Goal: Task Accomplishment & Management: Manage account settings

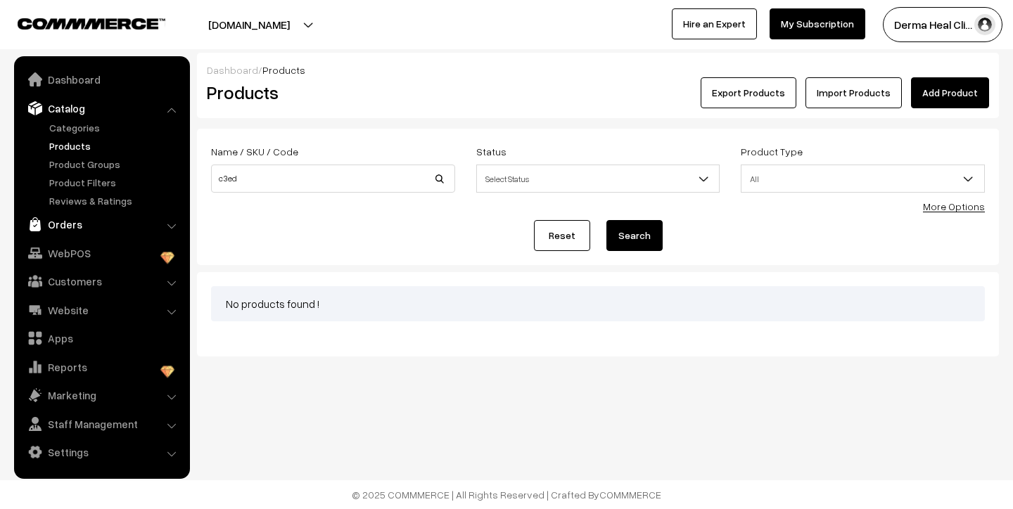
click at [75, 225] on link "Orders" at bounding box center [101, 224] width 167 height 25
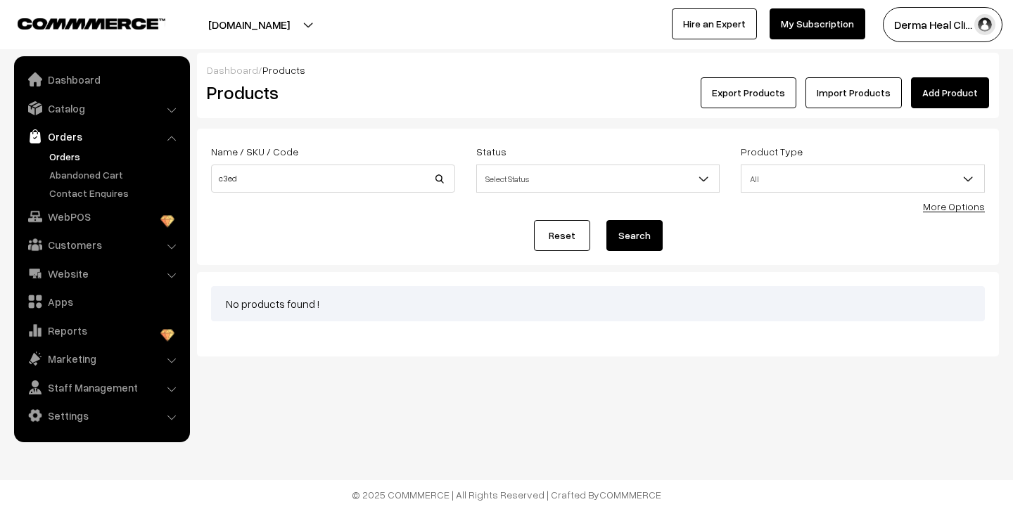
click at [63, 159] on link "Orders" at bounding box center [115, 156] width 139 height 15
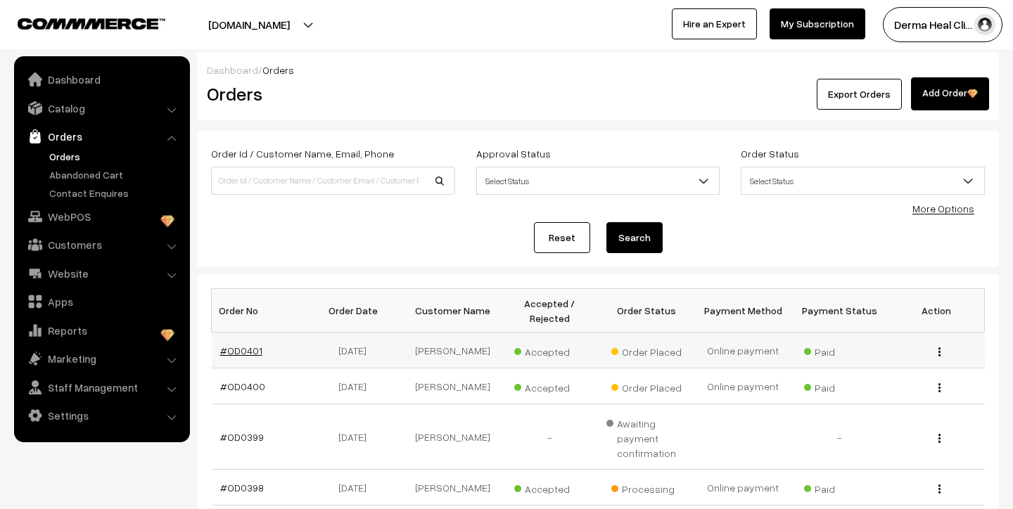
click at [255, 352] on link "#OD0401" at bounding box center [241, 351] width 42 height 12
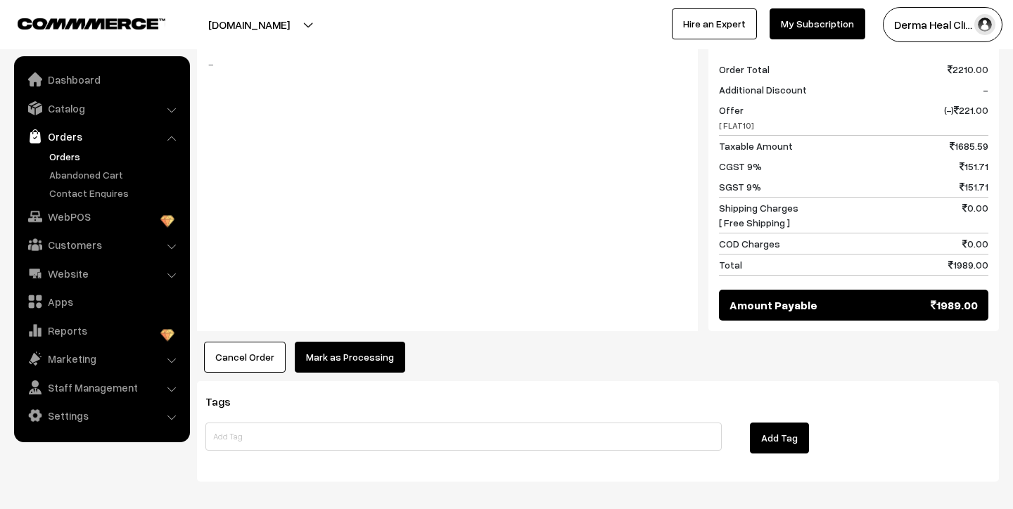
scroll to position [968, 0]
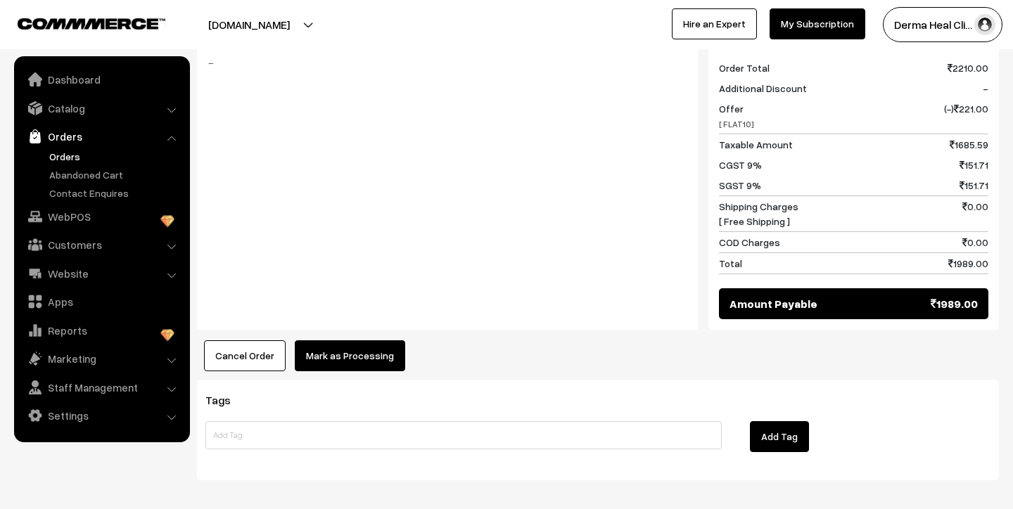
click at [350, 352] on button "Mark as Processing" at bounding box center [350, 355] width 110 height 31
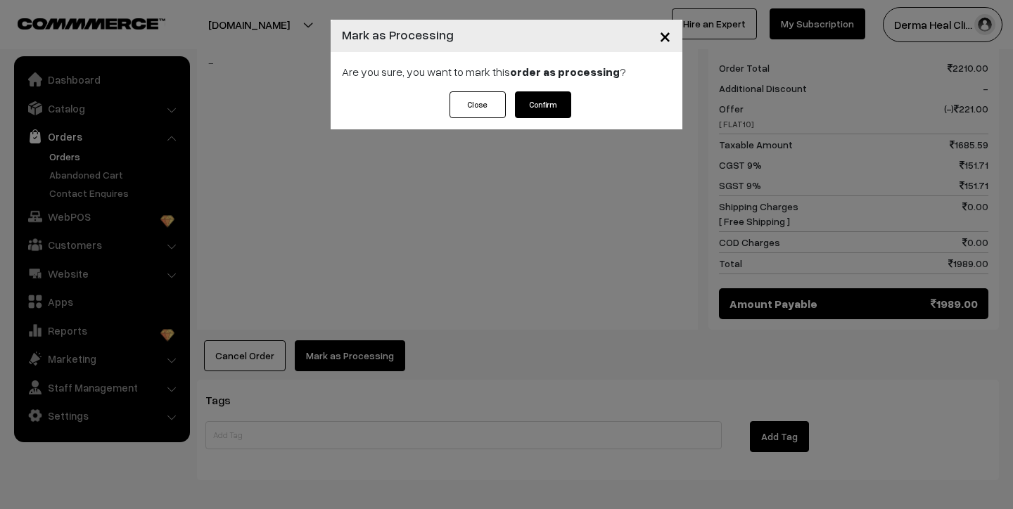
click at [537, 101] on button "Confirm" at bounding box center [543, 104] width 56 height 27
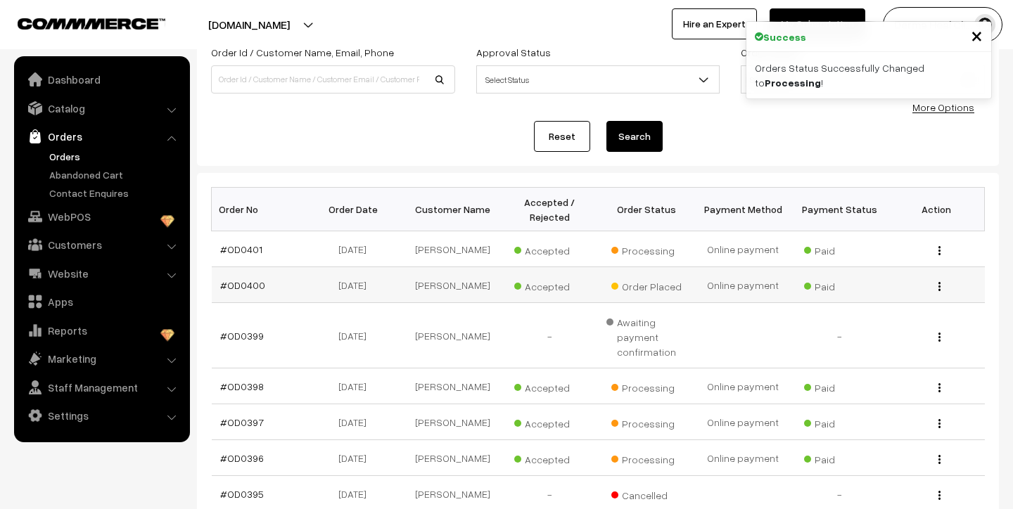
scroll to position [110, 0]
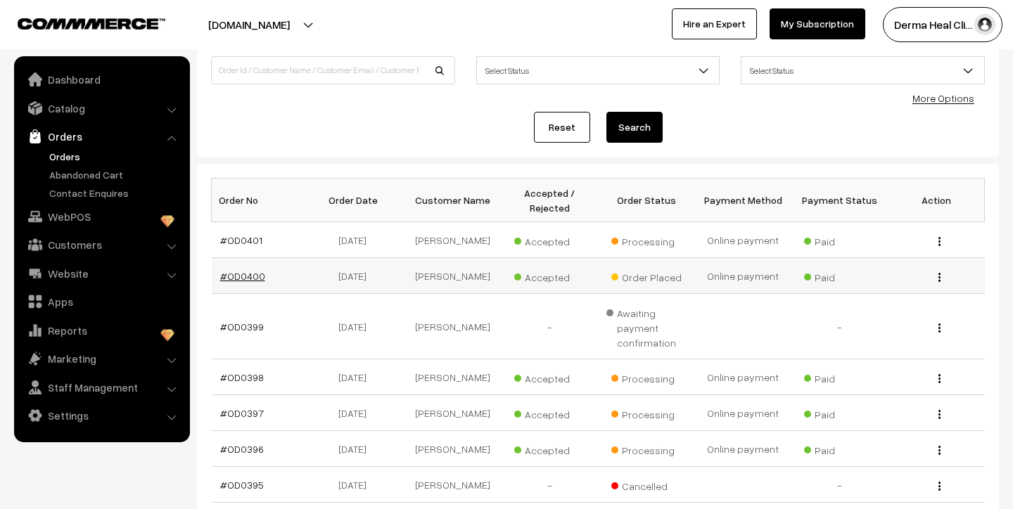
click at [238, 274] on link "#OD0400" at bounding box center [242, 276] width 45 height 12
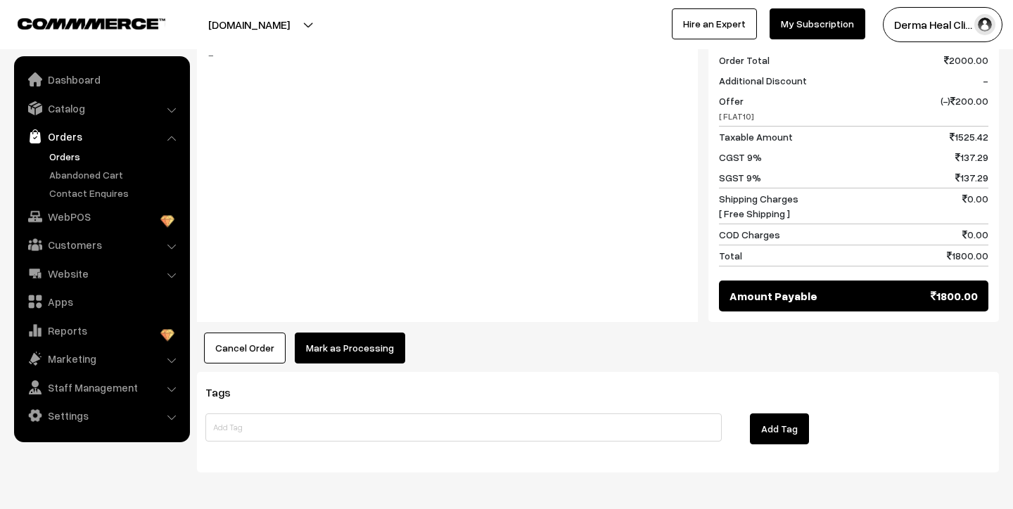
scroll to position [632, 0]
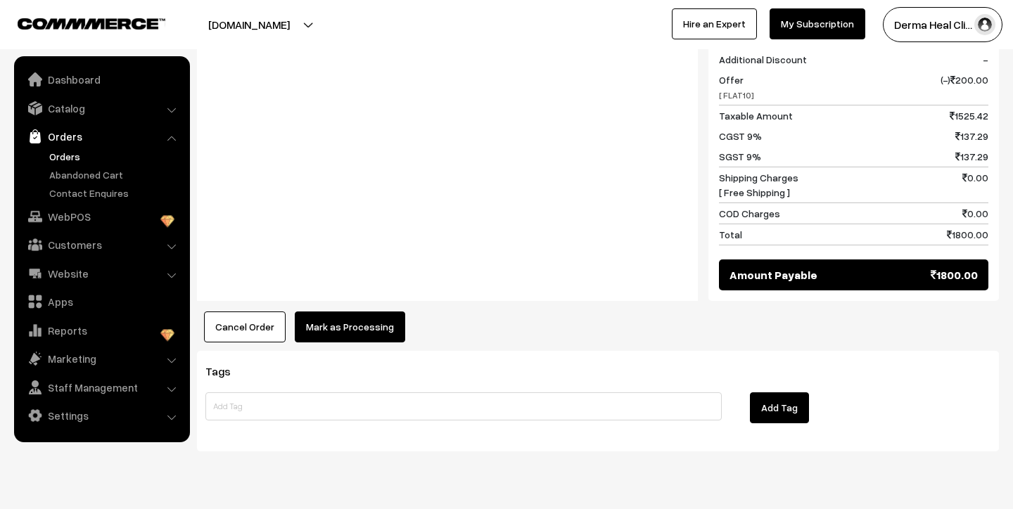
click at [373, 332] on button "Mark as Processing" at bounding box center [350, 327] width 110 height 31
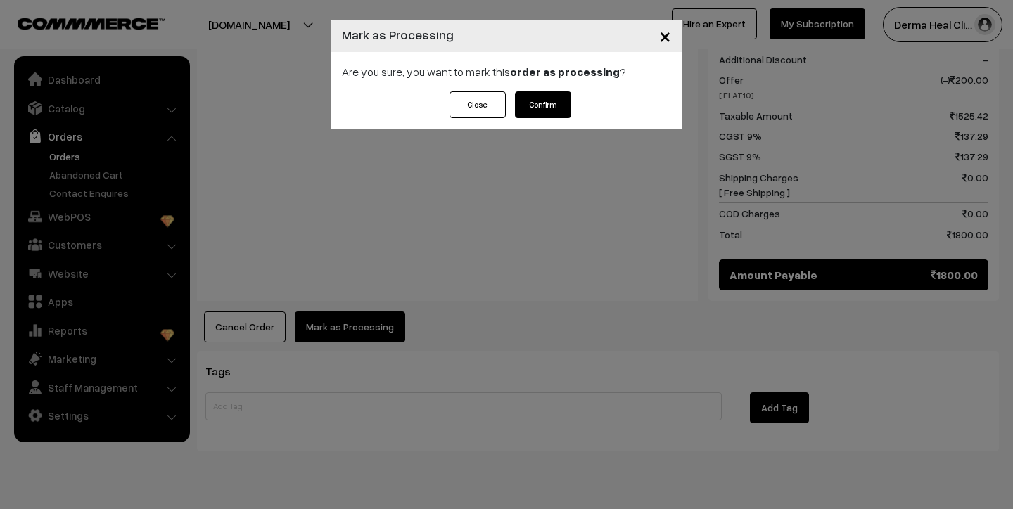
click at [552, 103] on button "Confirm" at bounding box center [543, 104] width 56 height 27
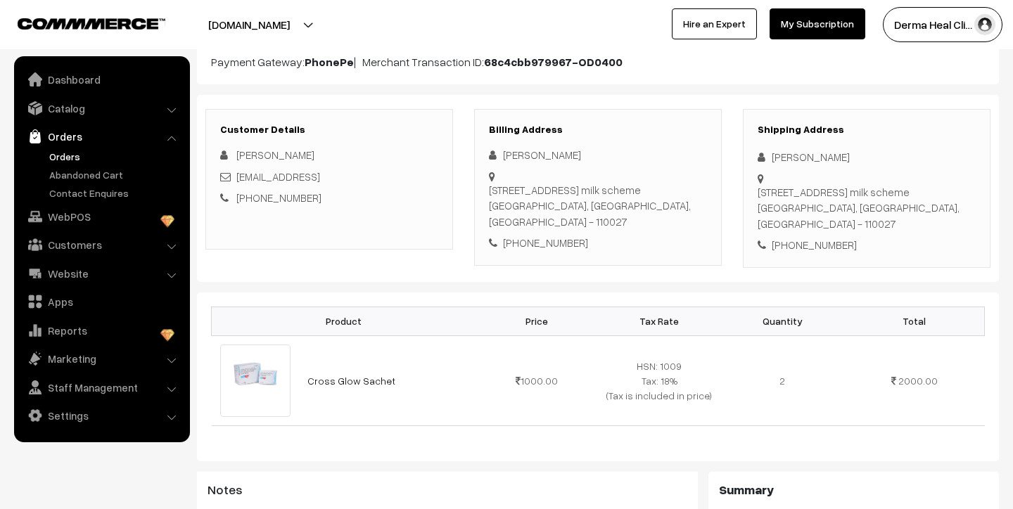
scroll to position [158, 0]
